Goal: Information Seeking & Learning: Compare options

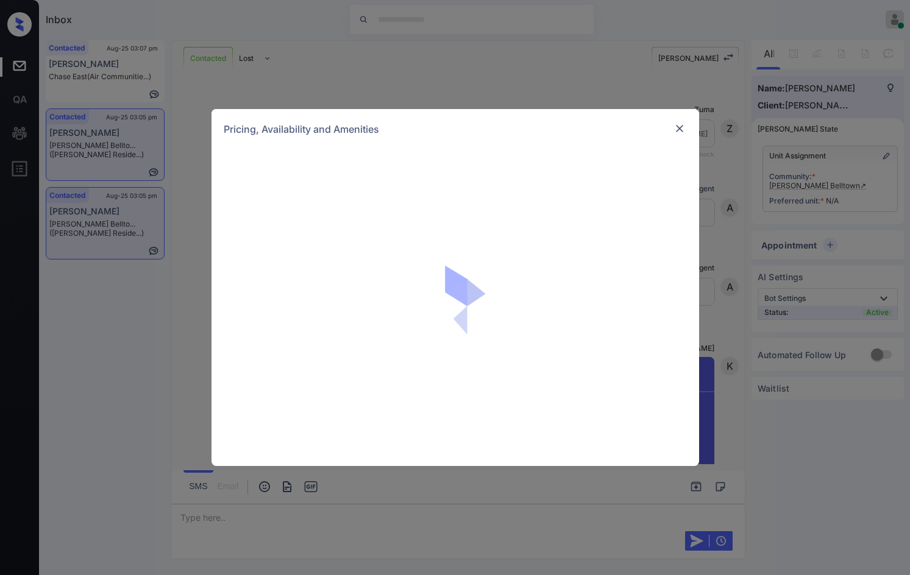
scroll to position [1906, 0]
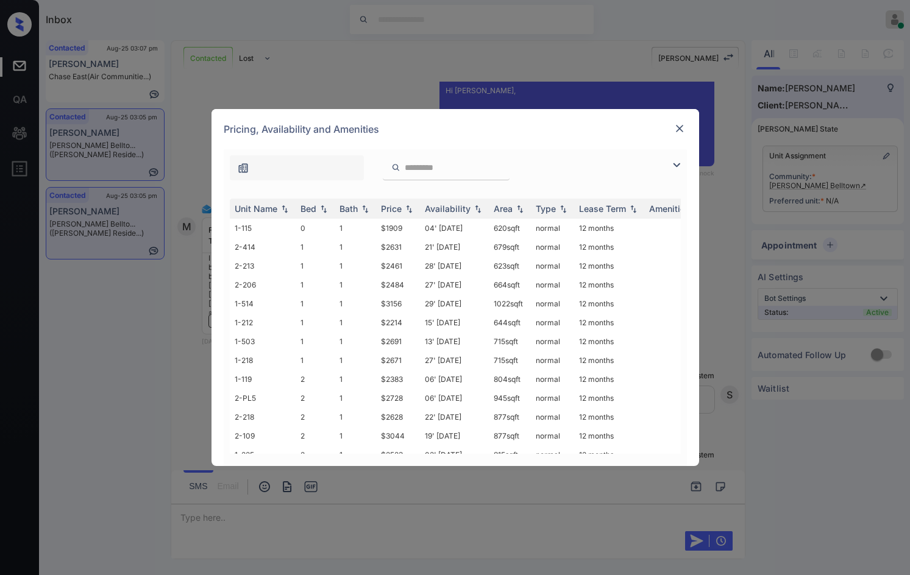
click at [674, 165] on img at bounding box center [676, 165] width 15 height 15
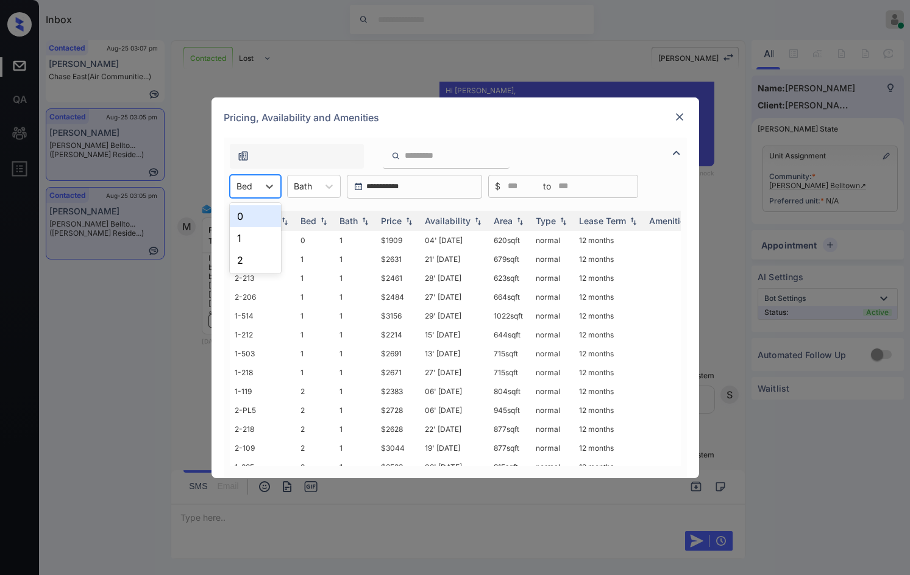
click at [242, 184] on div at bounding box center [244, 186] width 16 height 13
click at [252, 236] on div "1" at bounding box center [255, 238] width 51 height 22
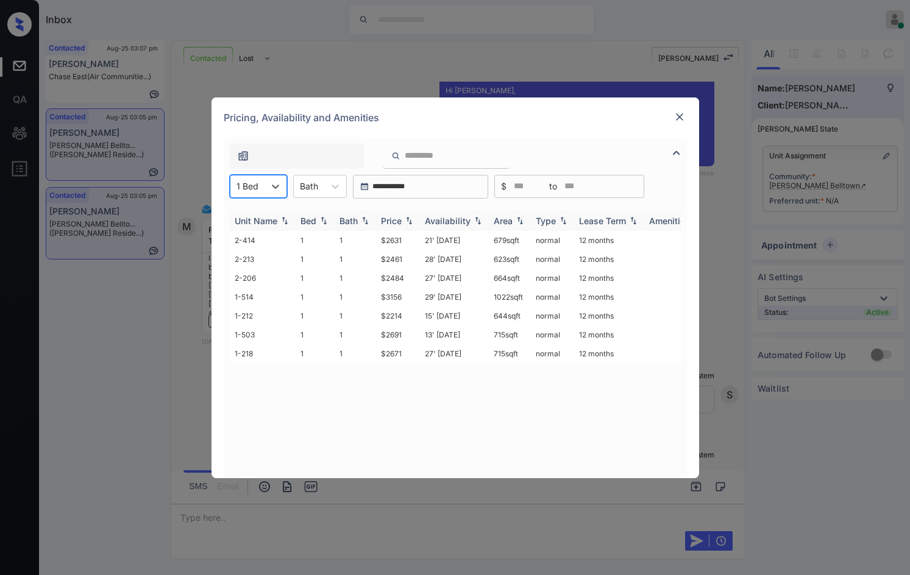
click at [414, 219] on img at bounding box center [409, 220] width 12 height 9
drag, startPoint x: 371, startPoint y: 244, endPoint x: 413, endPoint y: 240, distance: 42.2
click at [413, 240] on tr "1-212 1 1 $2214 15' [DATE] 644 sqft normal 12 months" at bounding box center [548, 240] width 637 height 19
copy tr "$2214"
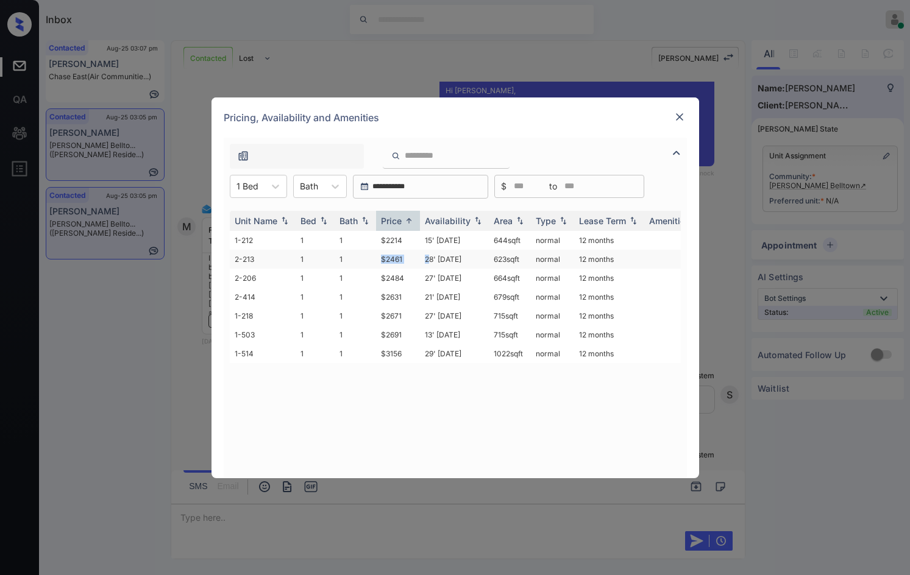
drag, startPoint x: 371, startPoint y: 260, endPoint x: 431, endPoint y: 256, distance: 61.0
click at [431, 256] on tr "2-213 1 1 $2461 28' [DATE] 623 sqft normal 12 months" at bounding box center [548, 259] width 637 height 19
click at [376, 257] on td "$2461" at bounding box center [398, 259] width 44 height 19
drag, startPoint x: 377, startPoint y: 257, endPoint x: 407, endPoint y: 283, distance: 39.7
click at [407, 260] on td "$2461" at bounding box center [398, 259] width 44 height 19
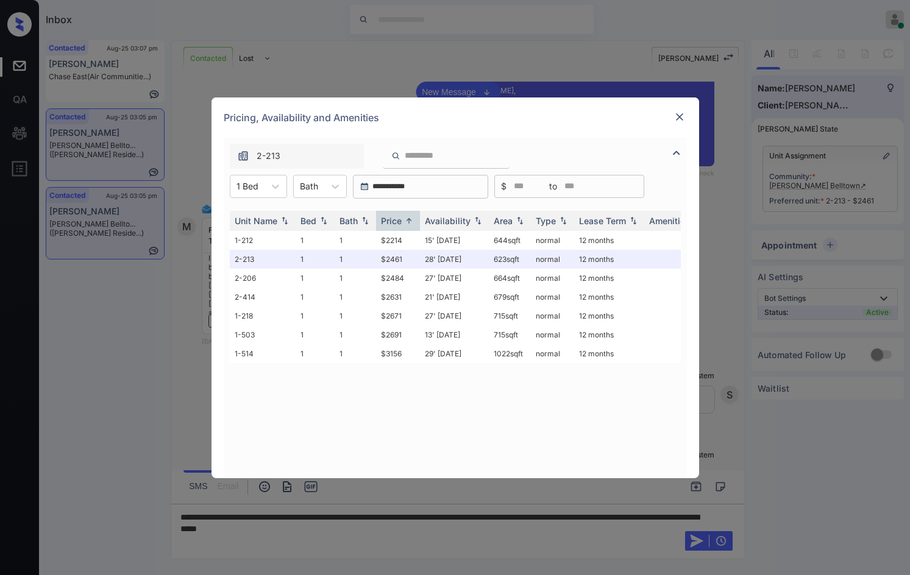
click at [265, 173] on div "**********" at bounding box center [455, 308] width 463 height 341
click at [268, 179] on div at bounding box center [275, 187] width 22 height 22
click at [267, 255] on div "2" at bounding box center [258, 260] width 57 height 22
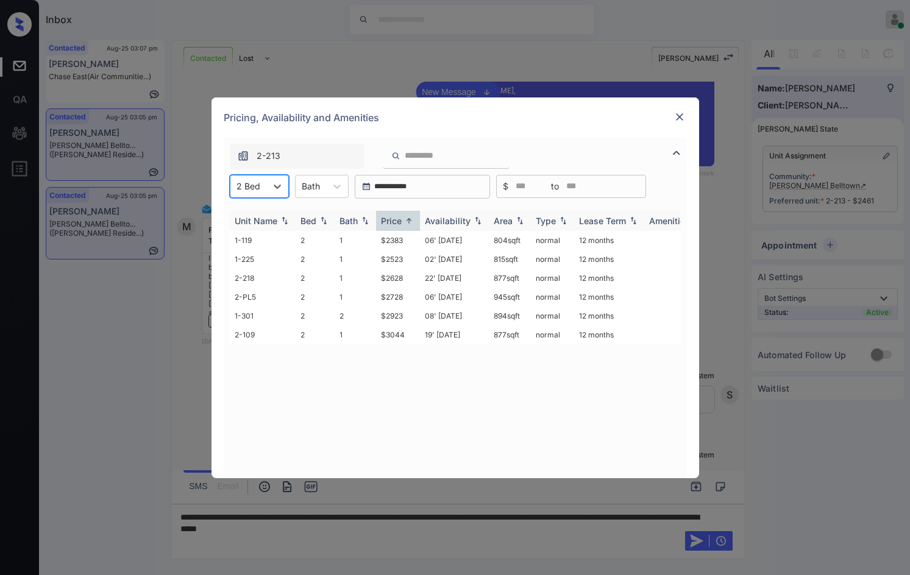
click at [408, 222] on img at bounding box center [409, 220] width 12 height 9
drag, startPoint x: 374, startPoint y: 236, endPoint x: 383, endPoint y: 240, distance: 9.5
click at [383, 240] on tr "2-109 2 1 $3044 19' [DATE] 877 sqft normal 12 months" at bounding box center [548, 240] width 637 height 19
click at [410, 221] on img at bounding box center [409, 220] width 12 height 9
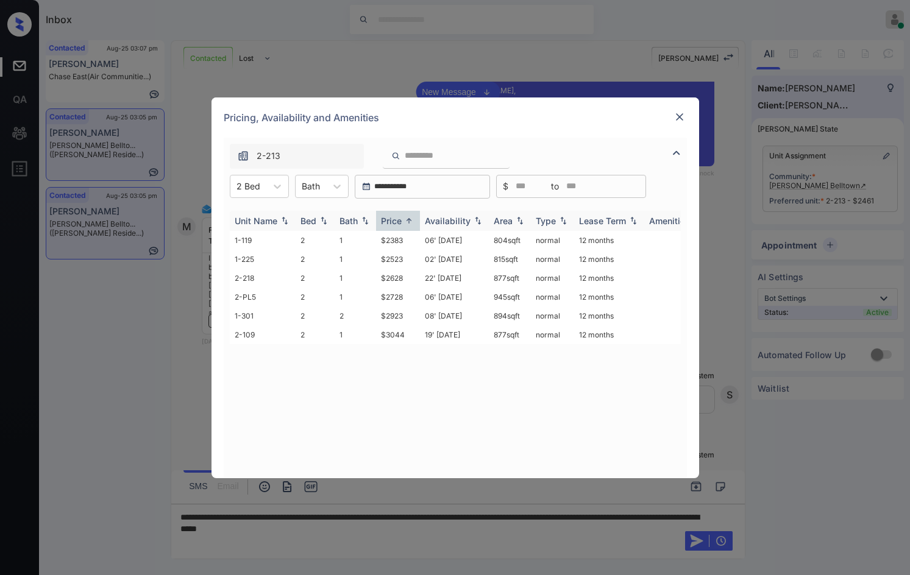
click at [410, 221] on img at bounding box center [409, 220] width 12 height 9
click at [410, 220] on img at bounding box center [409, 220] width 12 height 9
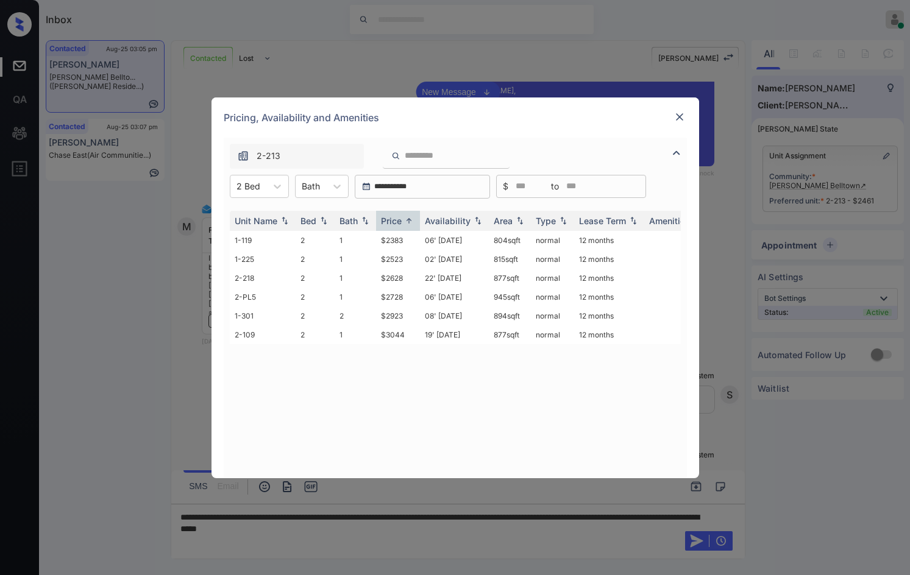
click at [381, 356] on div "Unit Name Bed Bath Price Availability Area Type Lease Term Amenities 1-119 2 1 …" at bounding box center [455, 338] width 451 height 255
drag, startPoint x: 377, startPoint y: 244, endPoint x: 333, endPoint y: 249, distance: 44.2
click at [430, 241] on tr "1-119 2 1 $2383 06' [DATE] 804 sqft normal 12 months" at bounding box center [548, 240] width 637 height 19
click at [394, 369] on div "Unit Name Bed Bath Price Availability Area Type Lease Term Amenities 1-119 2 1 …" at bounding box center [455, 338] width 451 height 255
drag, startPoint x: 383, startPoint y: 247, endPoint x: 413, endPoint y: 244, distance: 30.6
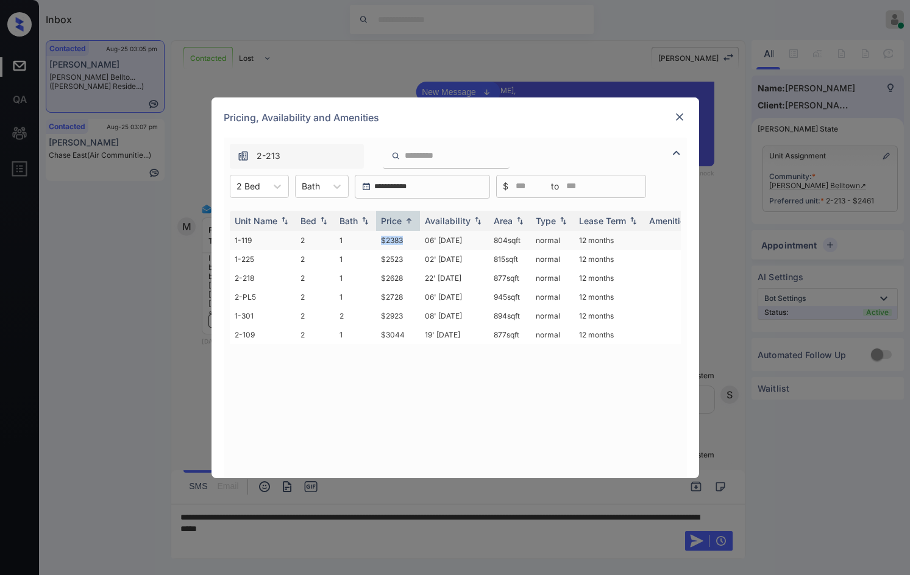
click at [414, 244] on td "$2383" at bounding box center [398, 240] width 44 height 19
copy td "$2383"
drag, startPoint x: 85, startPoint y: 243, endPoint x: 126, endPoint y: 255, distance: 42.0
click at [85, 243] on div "**********" at bounding box center [455, 287] width 910 height 575
click at [268, 531] on div "**********" at bounding box center [455, 287] width 910 height 575
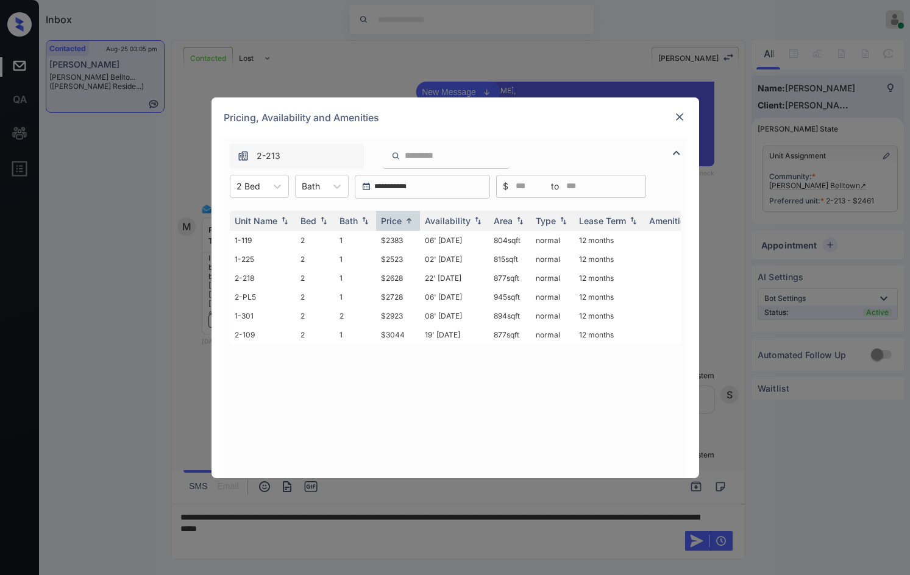
click at [682, 118] on img at bounding box center [679, 117] width 12 height 12
